Goal: Contribute content

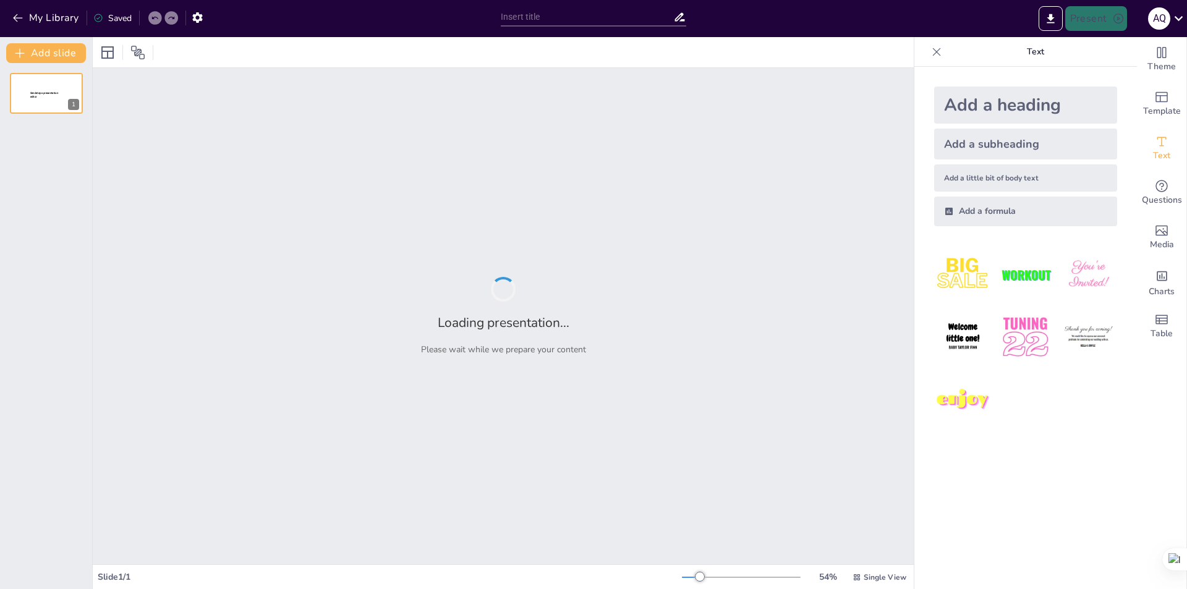
type input "Proceso de Identificación y Registro de Predios Omisos al Impuesto Predial"
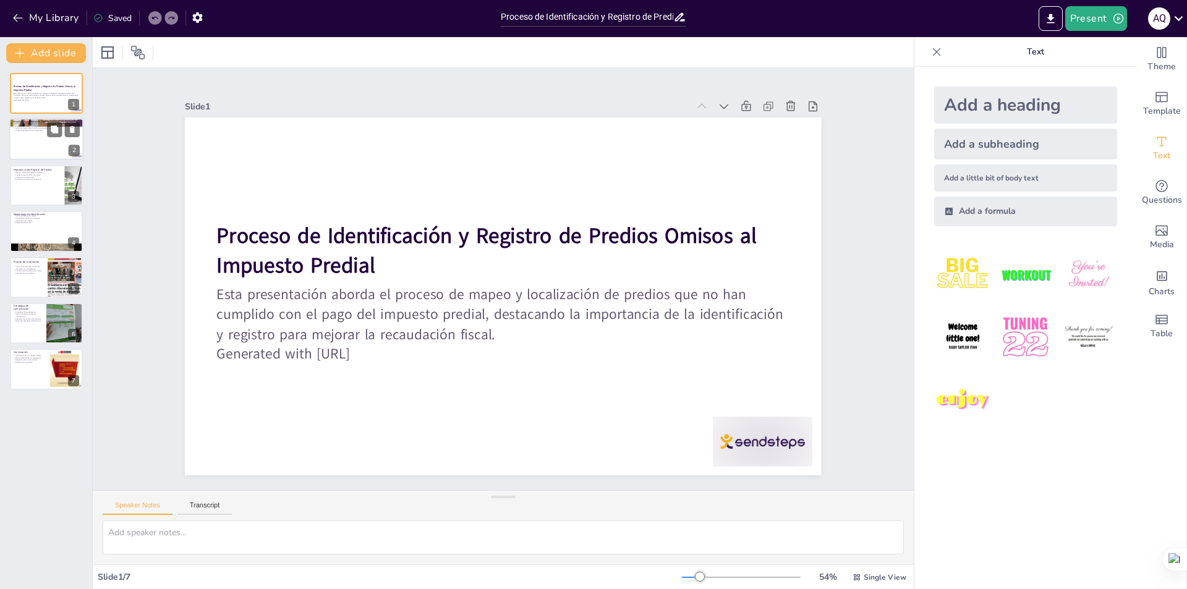
click at [54, 145] on div at bounding box center [46, 140] width 74 height 42
type textarea "Lo ipsumdol sitamet co adi elitse do eiusmodt incid utla etd magnaaliq enimadm,…"
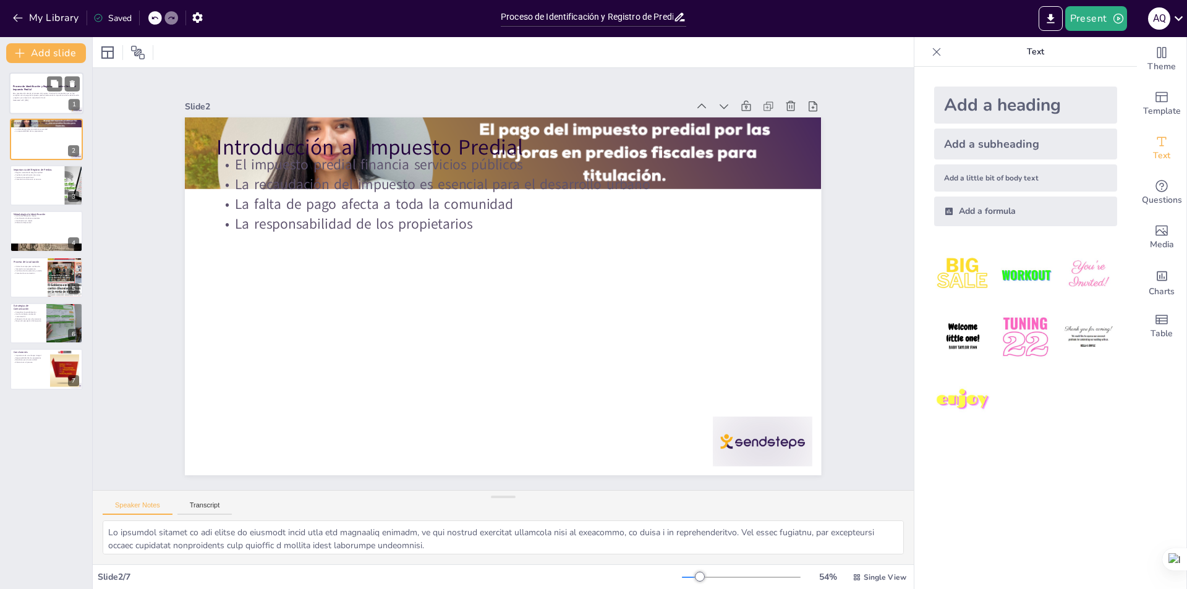
click at [49, 92] on p "Esta presentación aborda el proceso de mapeo y localización de predios que no h…" at bounding box center [46, 95] width 67 height 7
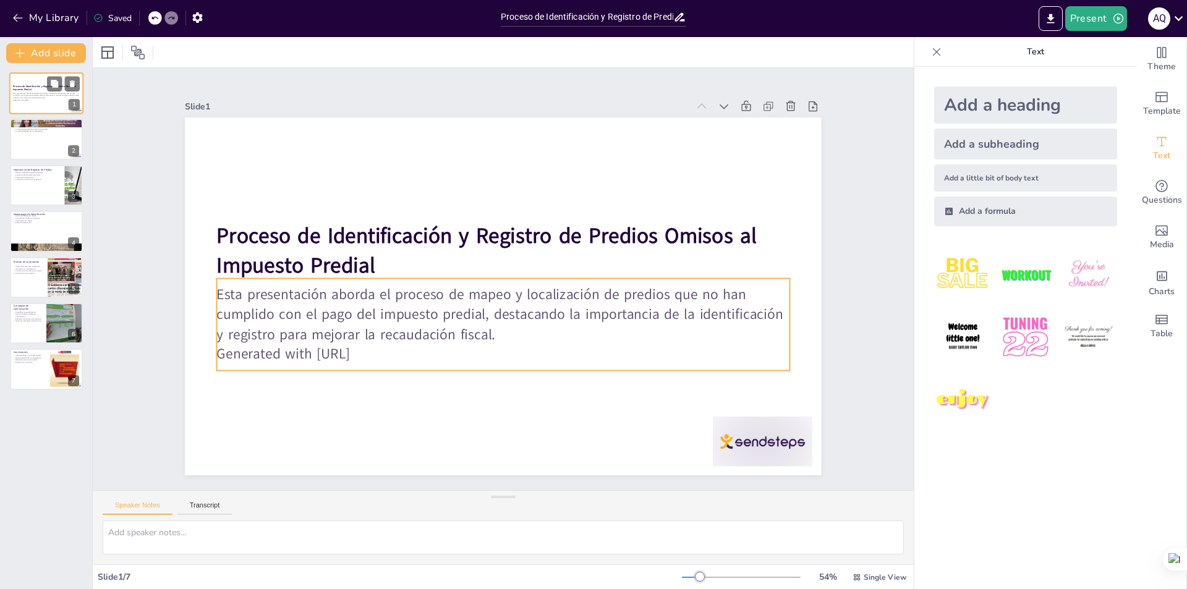
click at [42, 92] on p "Esta presentación aborda el proceso de mapeo y localización de predios que no h…" at bounding box center [46, 95] width 67 height 7
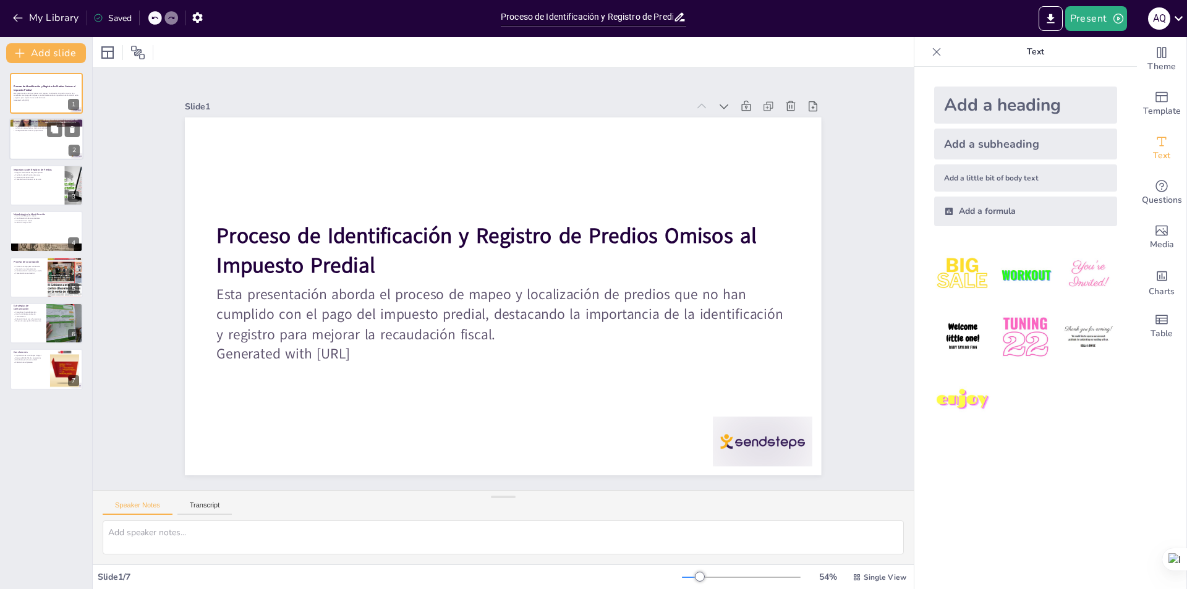
click at [53, 141] on div at bounding box center [46, 140] width 74 height 42
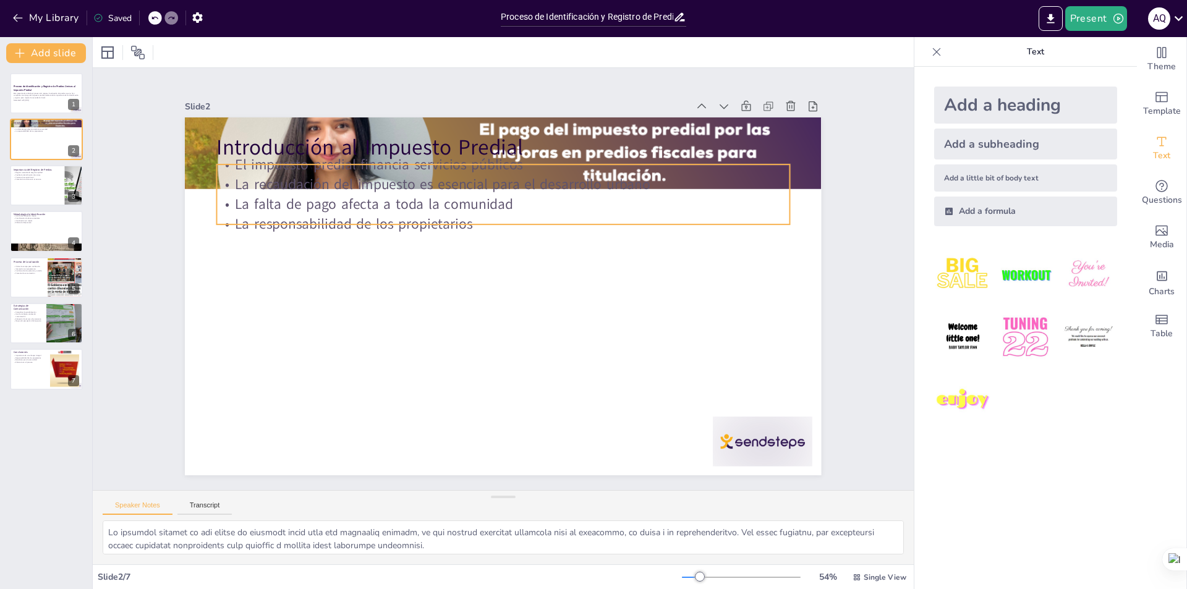
click at [412, 226] on p "La responsabilidad de los propietarios" at bounding box center [458, 246] width 353 height 475
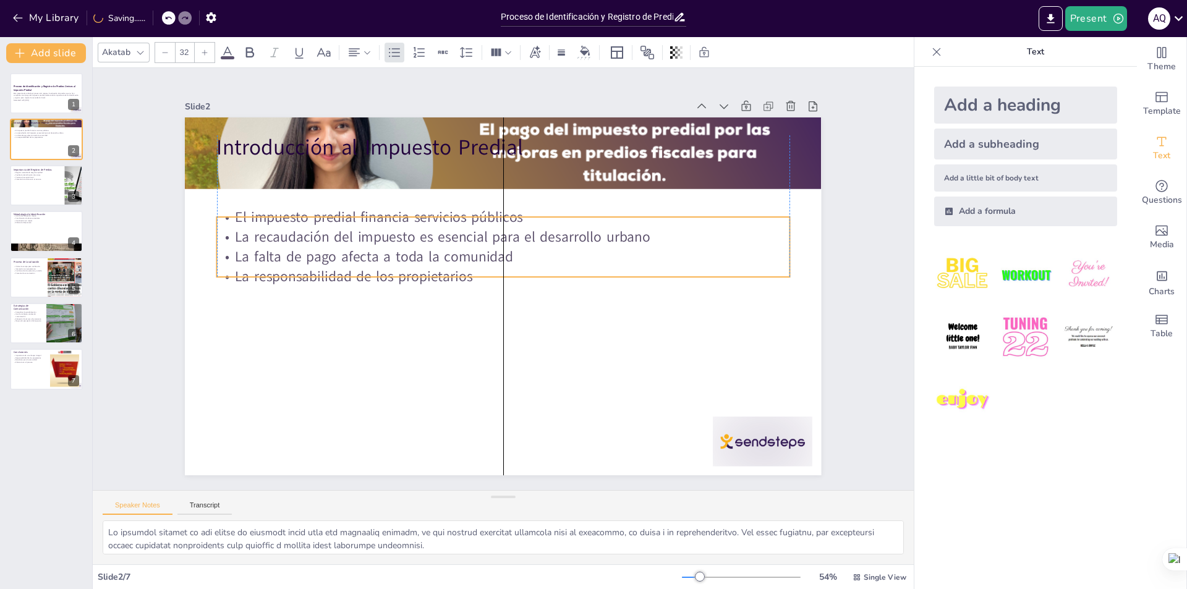
drag, startPoint x: 451, startPoint y: 219, endPoint x: 455, endPoint y: 270, distance: 51.4
click at [455, 270] on p "La responsabilidad de los propietarios" at bounding box center [500, 278] width 303 height 506
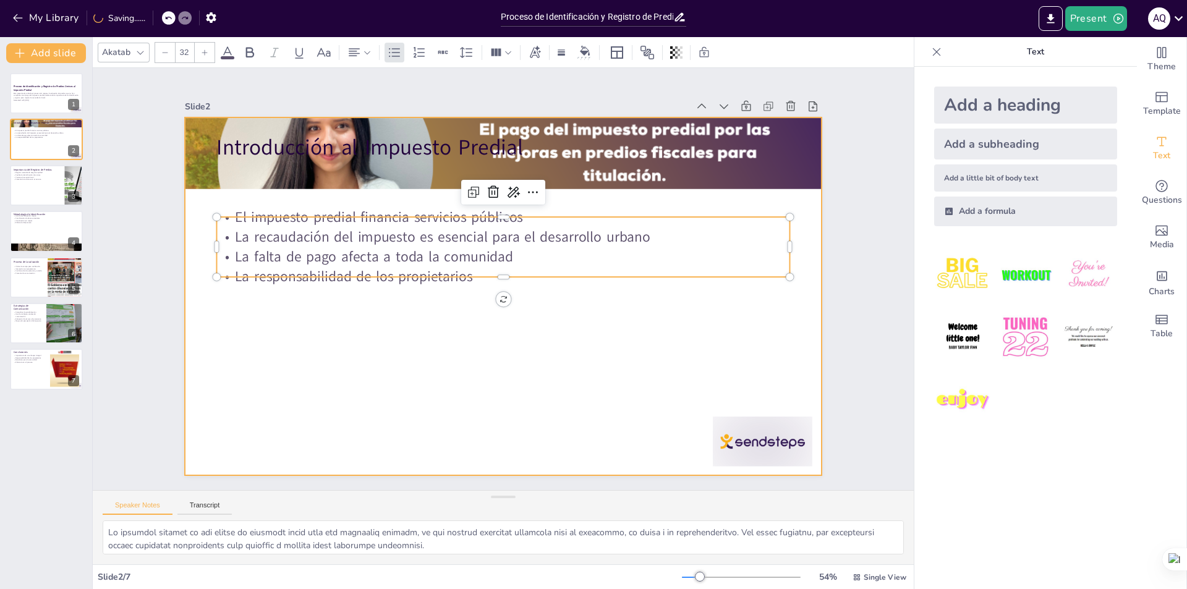
click at [534, 292] on div at bounding box center [501, 262] width 670 height 423
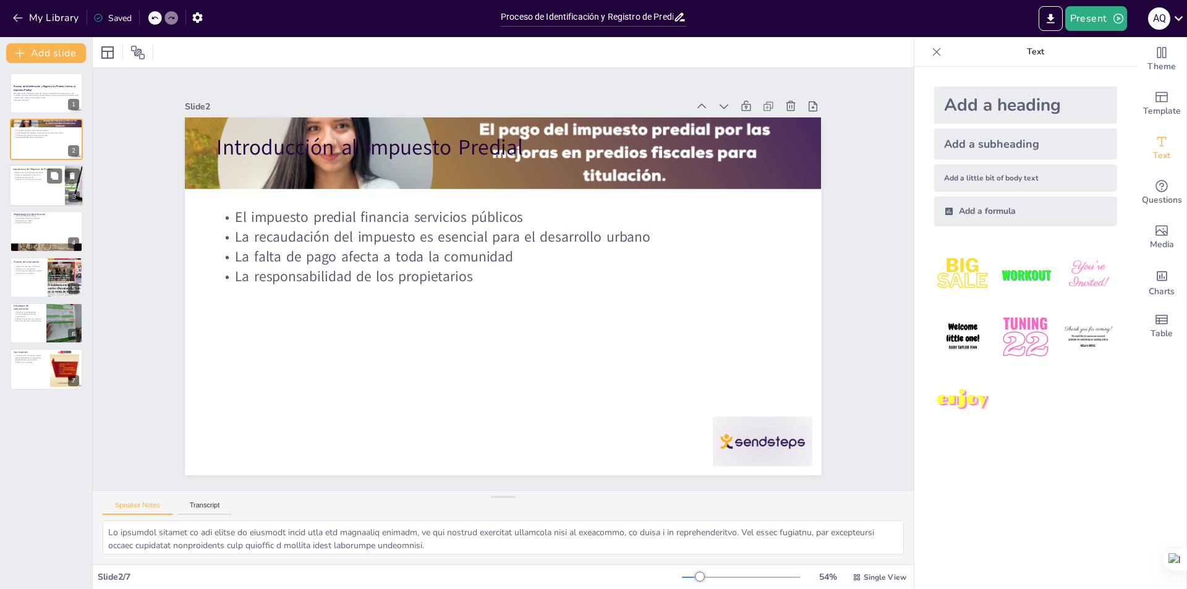
click at [49, 188] on div at bounding box center [46, 185] width 74 height 42
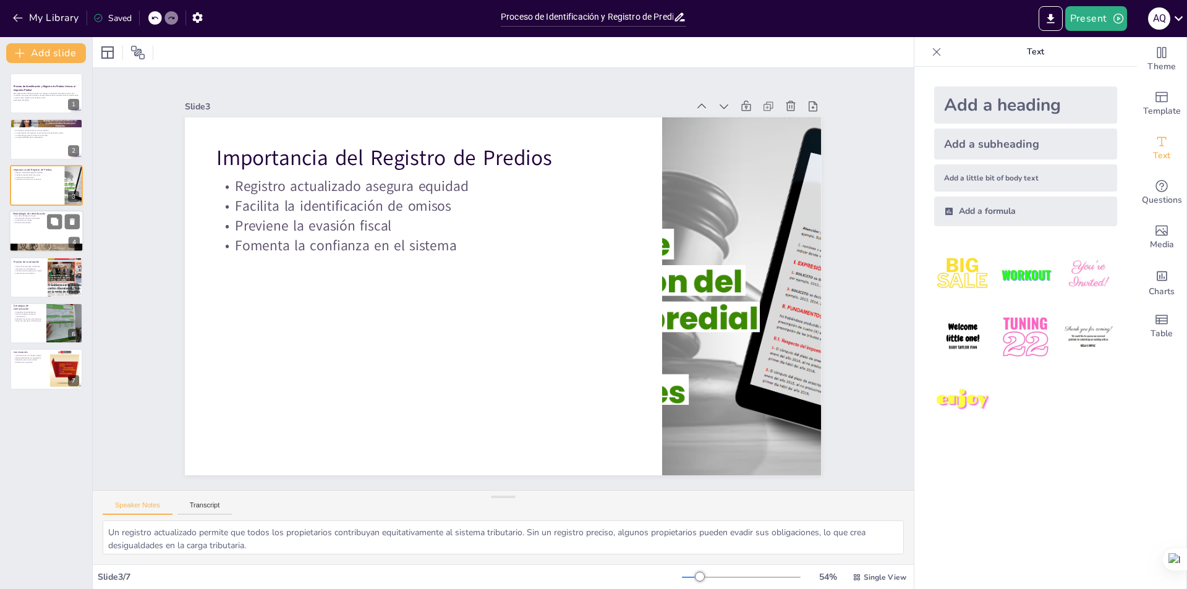
click at [59, 233] on div at bounding box center [46, 231] width 74 height 42
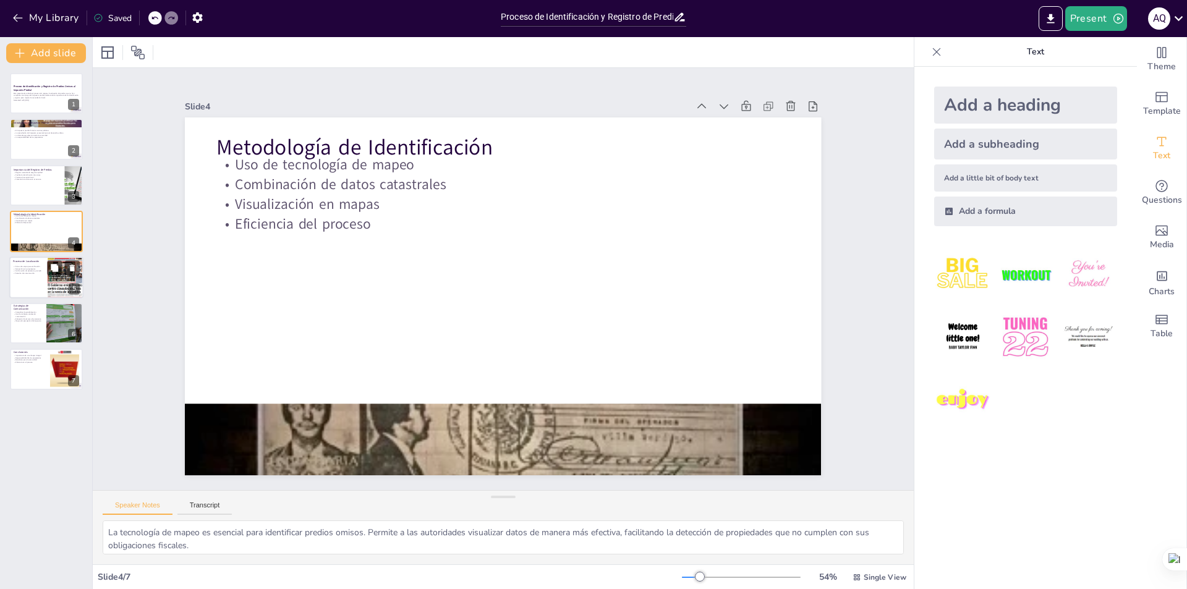
click at [32, 284] on div at bounding box center [46, 277] width 74 height 42
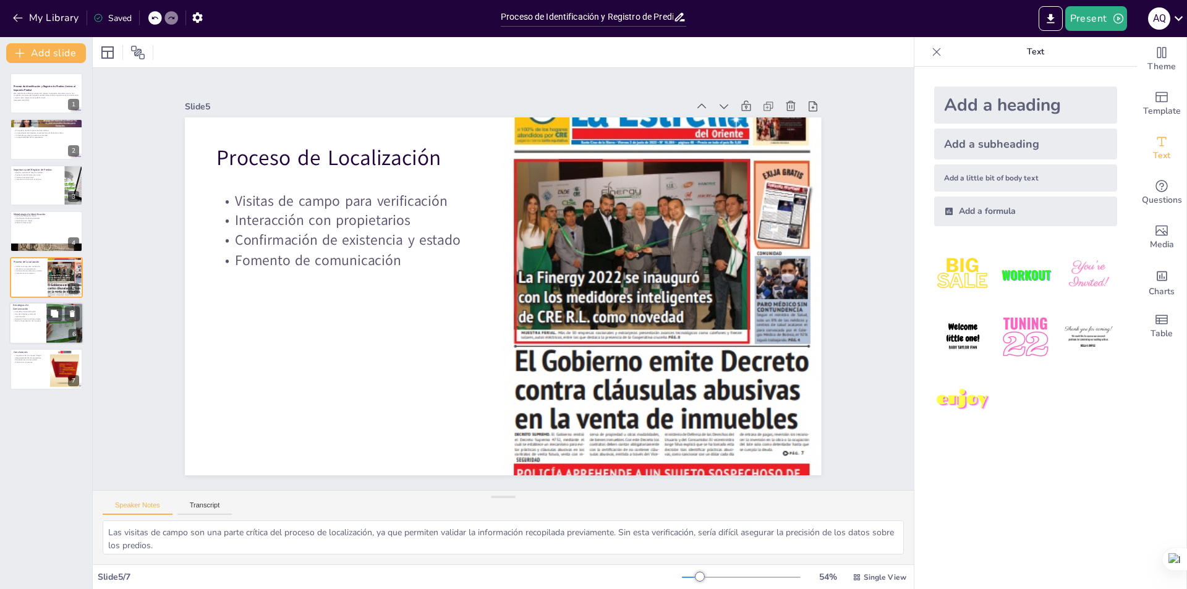
click at [57, 328] on div at bounding box center [65, 323] width 56 height 42
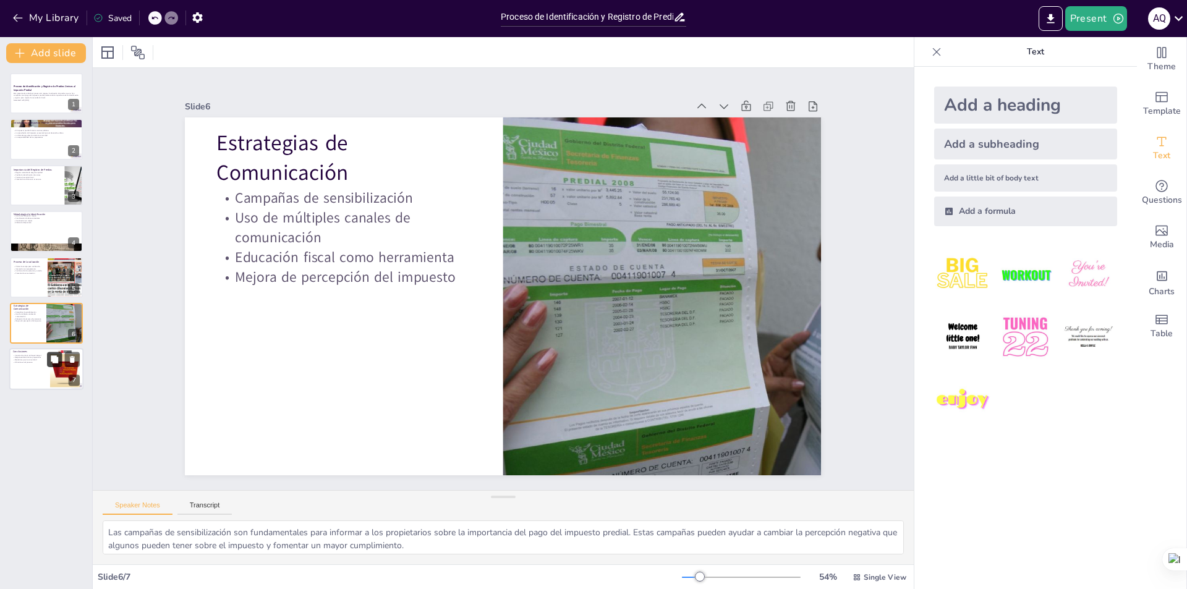
click at [48, 355] on button at bounding box center [54, 359] width 15 height 15
type textarea "Un enfoque integral que combine tecnología, comunicación y registros precisos e…"
